Goal: Transaction & Acquisition: Purchase product/service

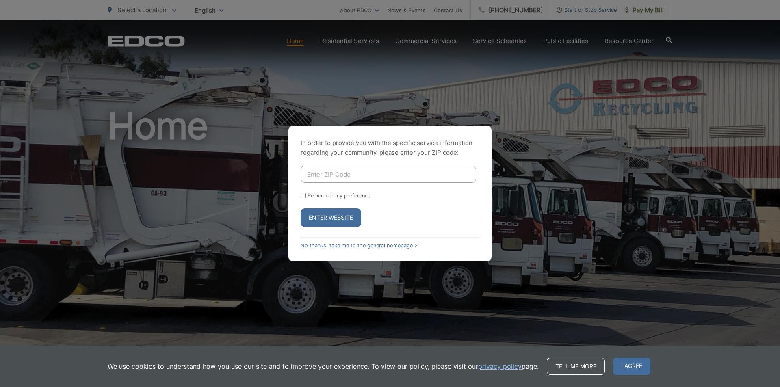
click at [443, 188] on form "Remember my preference Enter Website" at bounding box center [390, 196] width 179 height 61
click at [448, 175] on input "Enter ZIP Code" at bounding box center [388, 174] width 175 height 17
type input "92081"
click at [332, 225] on button "Enter Website" at bounding box center [331, 217] width 61 height 19
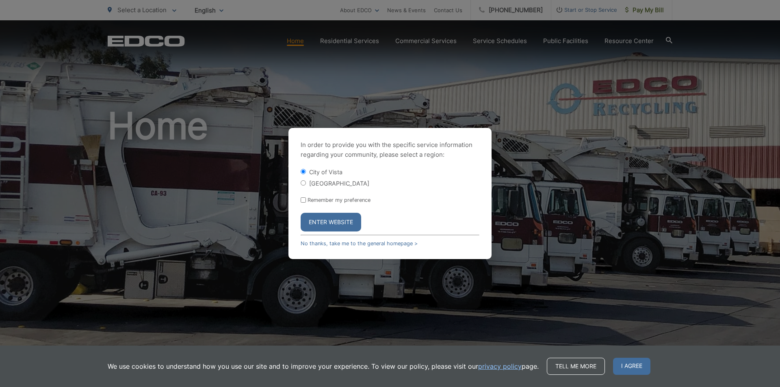
click at [333, 223] on button "Enter Website" at bounding box center [331, 222] width 61 height 19
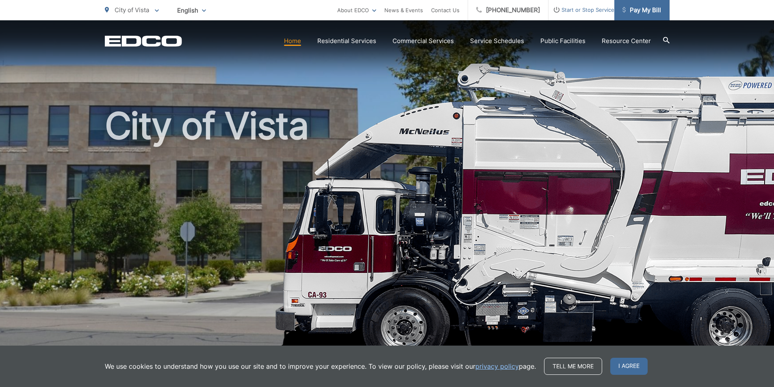
click at [636, 12] on span "Pay My Bill" at bounding box center [641, 10] width 39 height 10
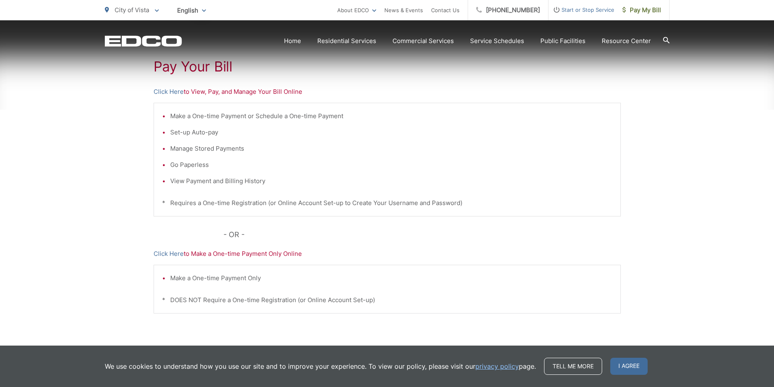
scroll to position [162, 0]
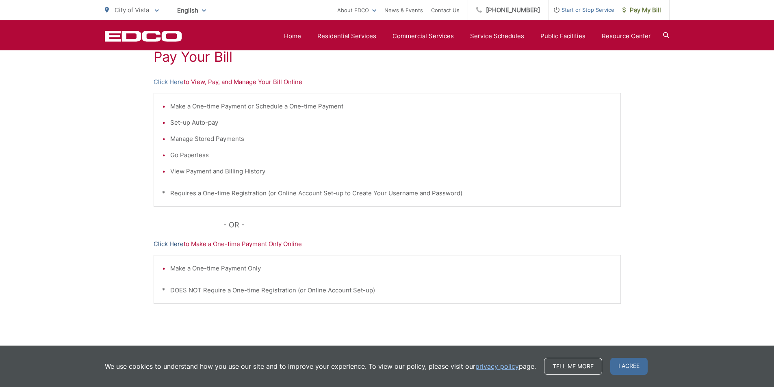
click at [164, 244] on link "Click Here" at bounding box center [169, 244] width 30 height 10
